Goal: Task Accomplishment & Management: Manage account settings

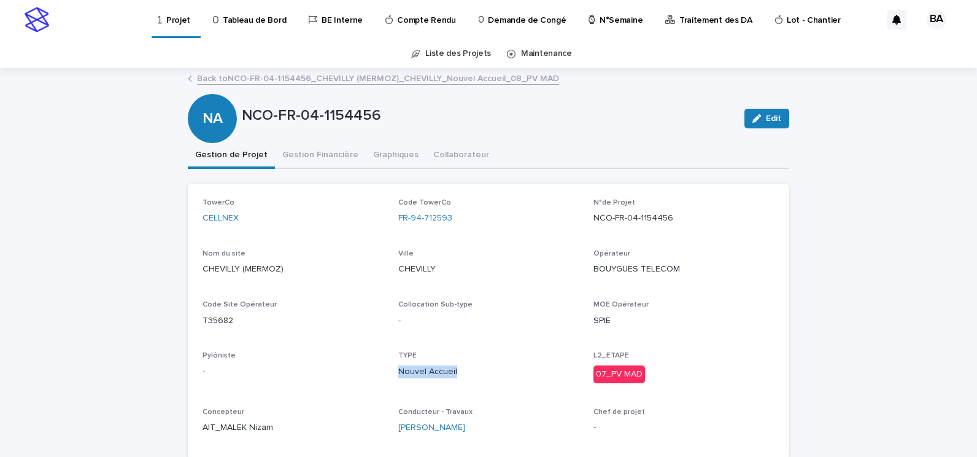
click at [244, 19] on p "Tableau de Bord" at bounding box center [254, 13] width 63 height 26
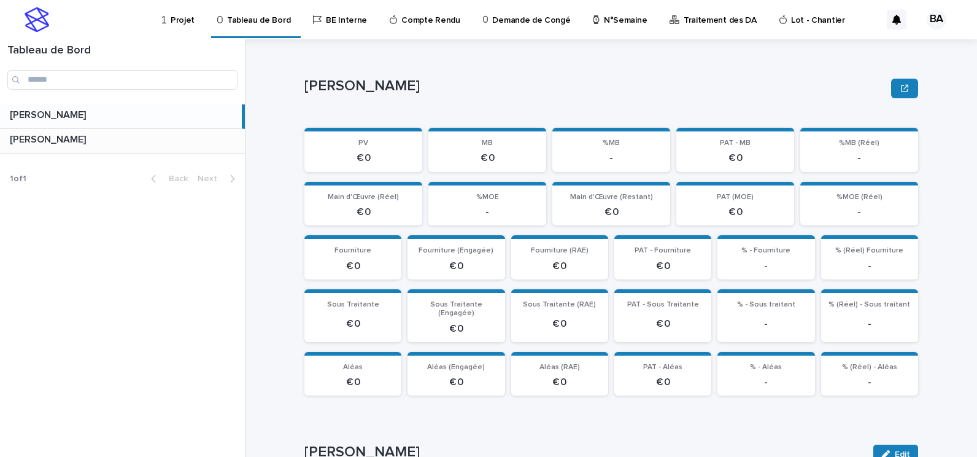
click at [109, 137] on p at bounding box center [125, 140] width 230 height 12
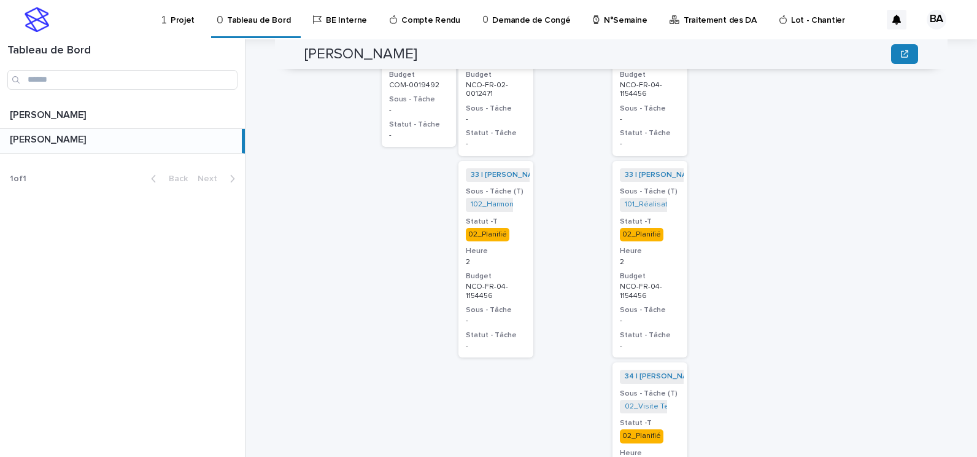
scroll to position [629, 0]
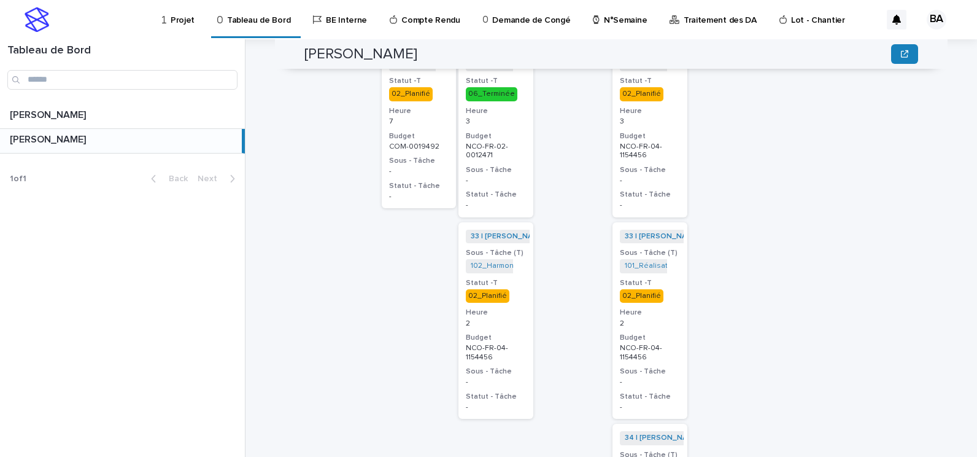
click at [511, 278] on h3 "Statut -T" at bounding box center [496, 283] width 60 height 10
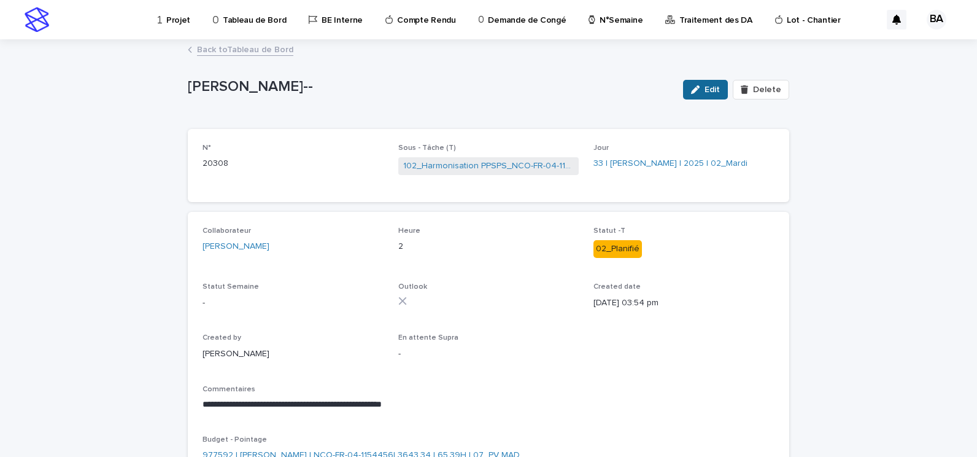
click at [713, 88] on span "Edit" at bounding box center [712, 89] width 15 height 9
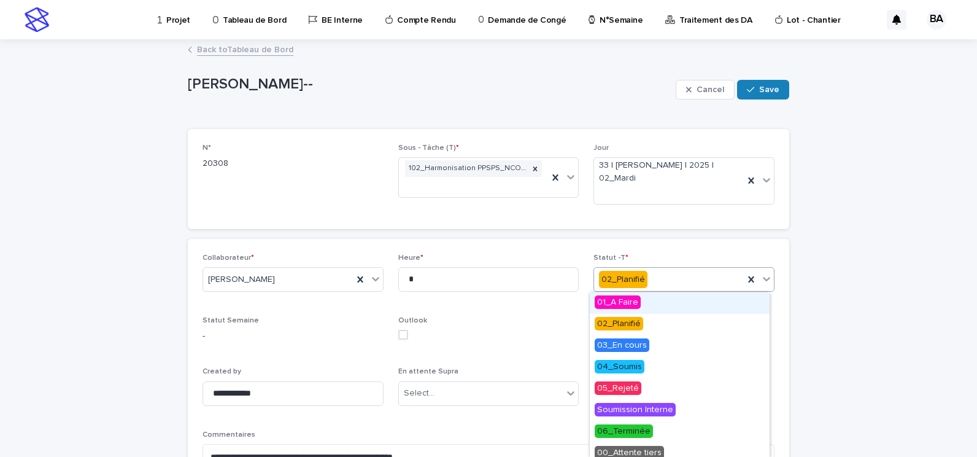
click at [762, 277] on icon at bounding box center [766, 279] width 12 height 12
click at [633, 434] on span "06_Terminée" at bounding box center [624, 431] width 58 height 14
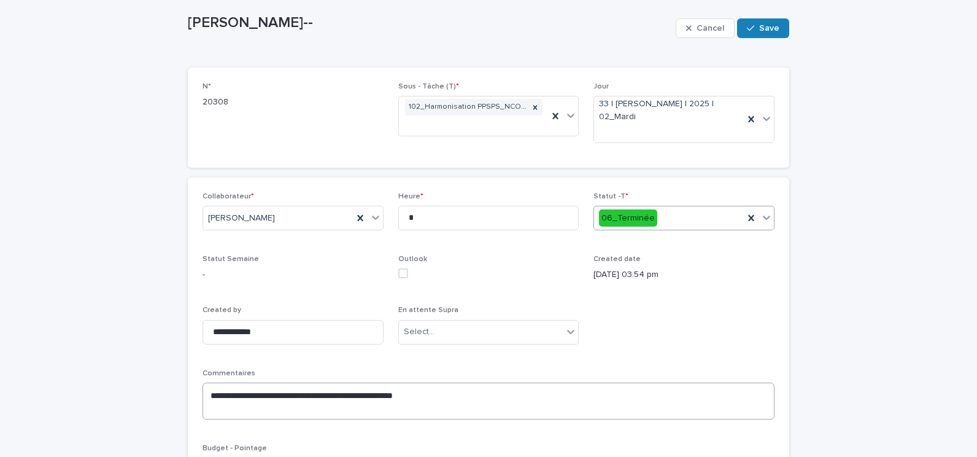
scroll to position [123, 0]
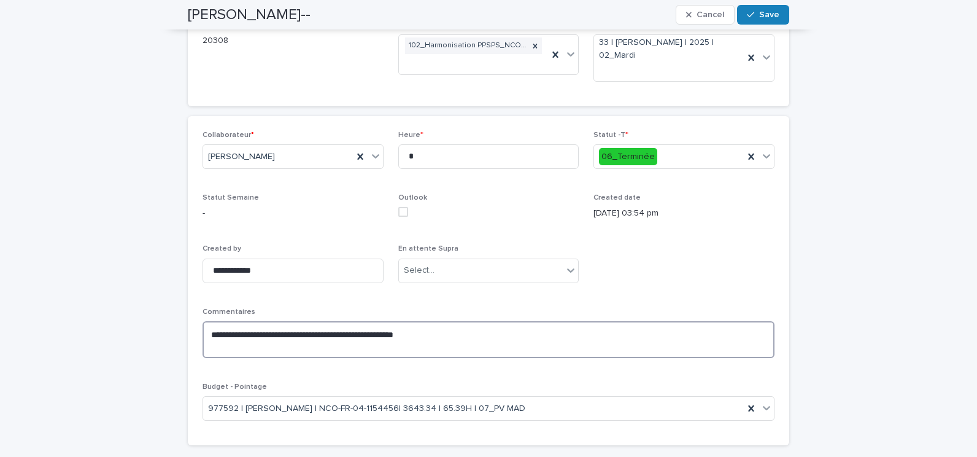
click at [413, 345] on textarea "**********" at bounding box center [489, 339] width 572 height 37
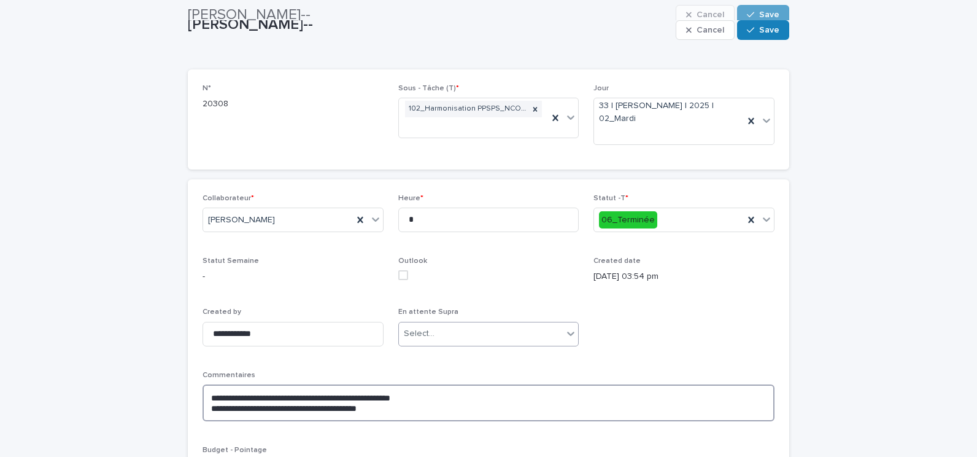
scroll to position [0, 0]
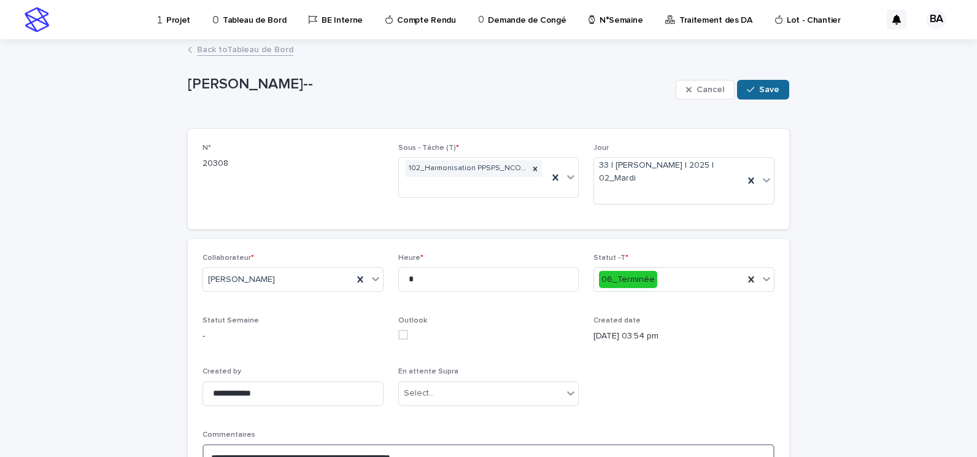
type textarea "**********"
click at [760, 88] on span "Save" at bounding box center [769, 89] width 20 height 9
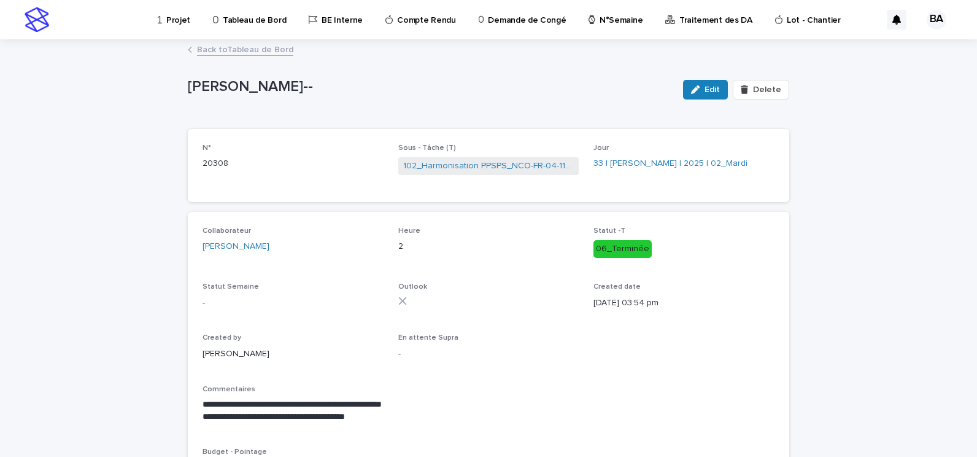
click at [232, 49] on link "Back to Tableau de Bord" at bounding box center [245, 49] width 96 height 14
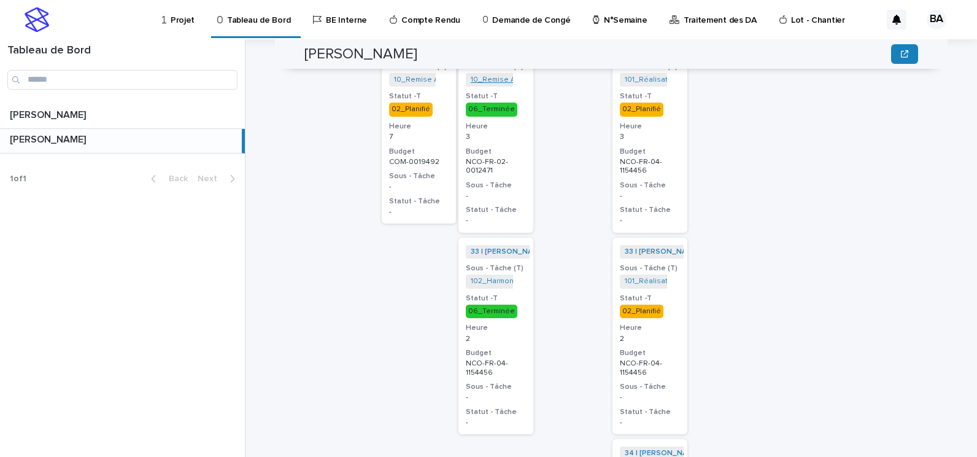
scroll to position [552, 0]
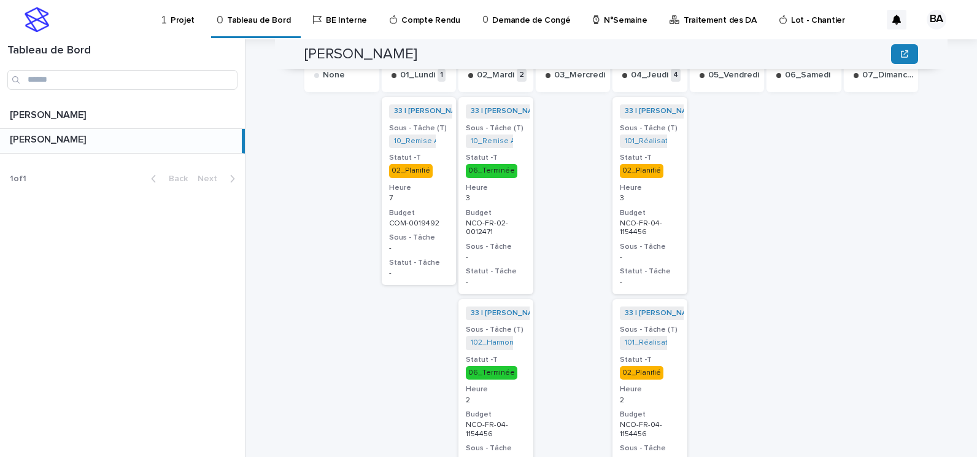
click at [424, 183] on h3 "Heure" at bounding box center [419, 188] width 60 height 10
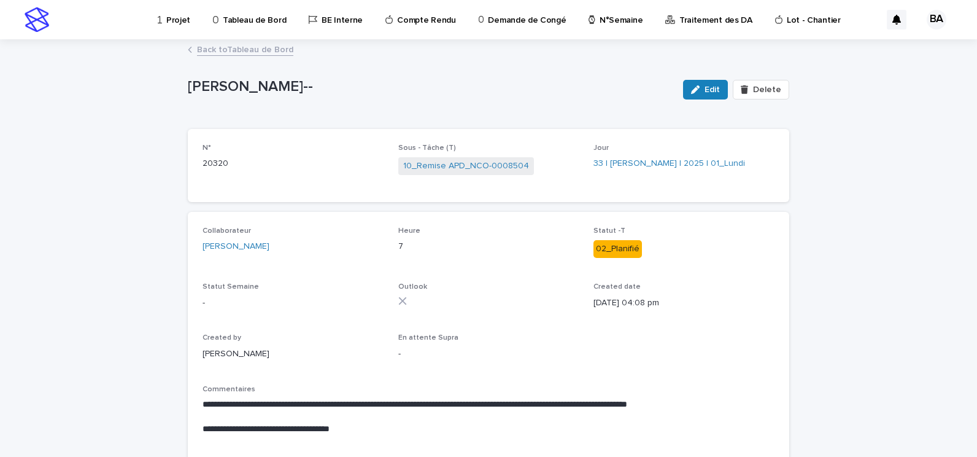
click at [247, 48] on link "Back to Tableau de Bord" at bounding box center [245, 49] width 96 height 14
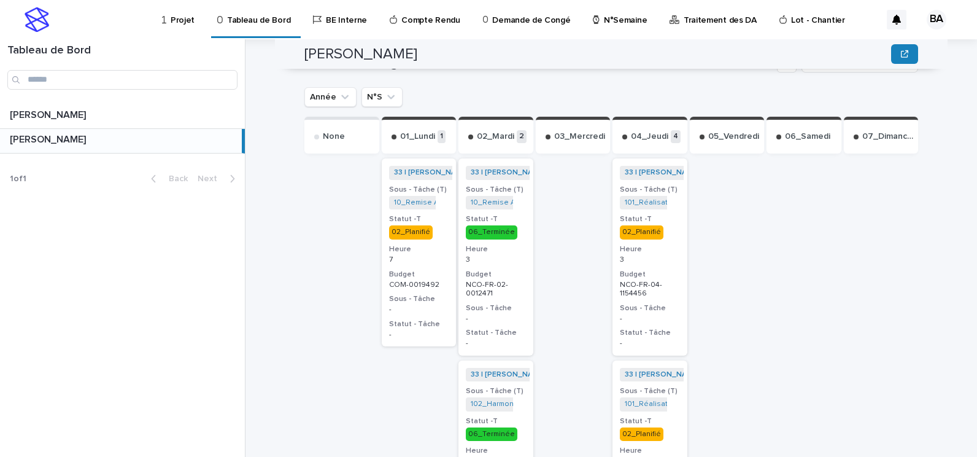
scroll to position [552, 0]
